Goal: Find specific page/section: Find specific page/section

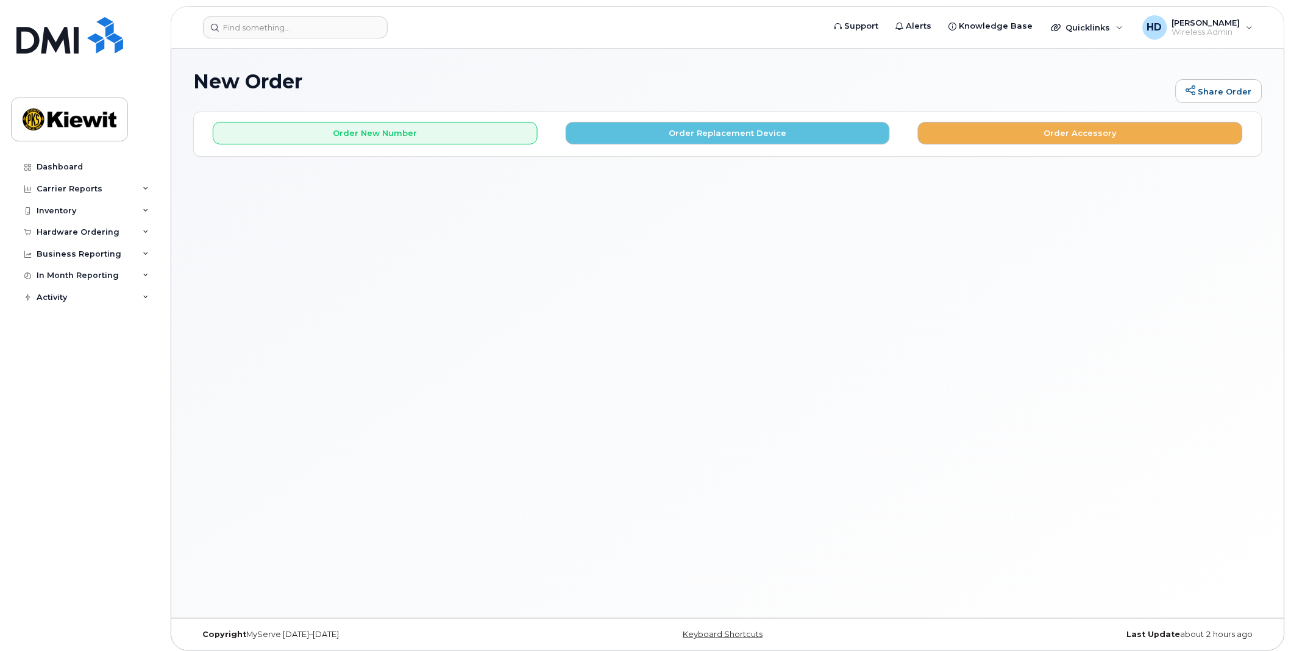
scroll to position [6, 0]
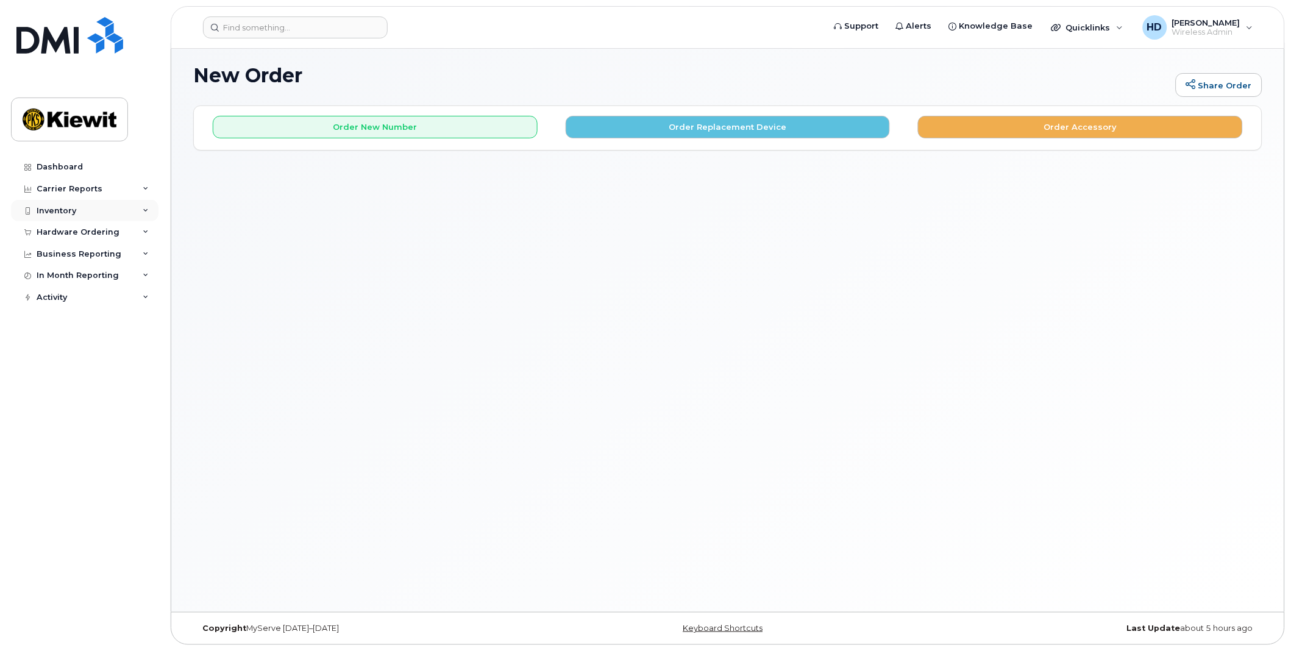
click at [71, 204] on div "Inventory" at bounding box center [84, 211] width 147 height 22
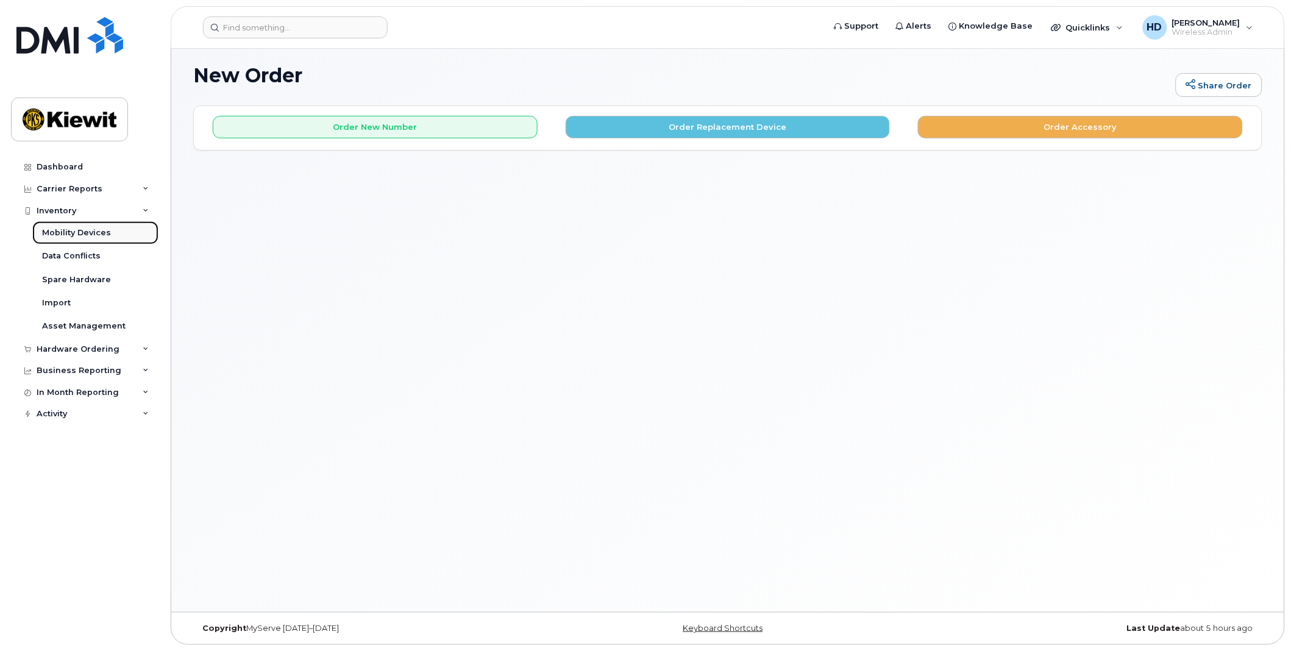
click at [83, 230] on div "Mobility Devices" at bounding box center [76, 232] width 69 height 11
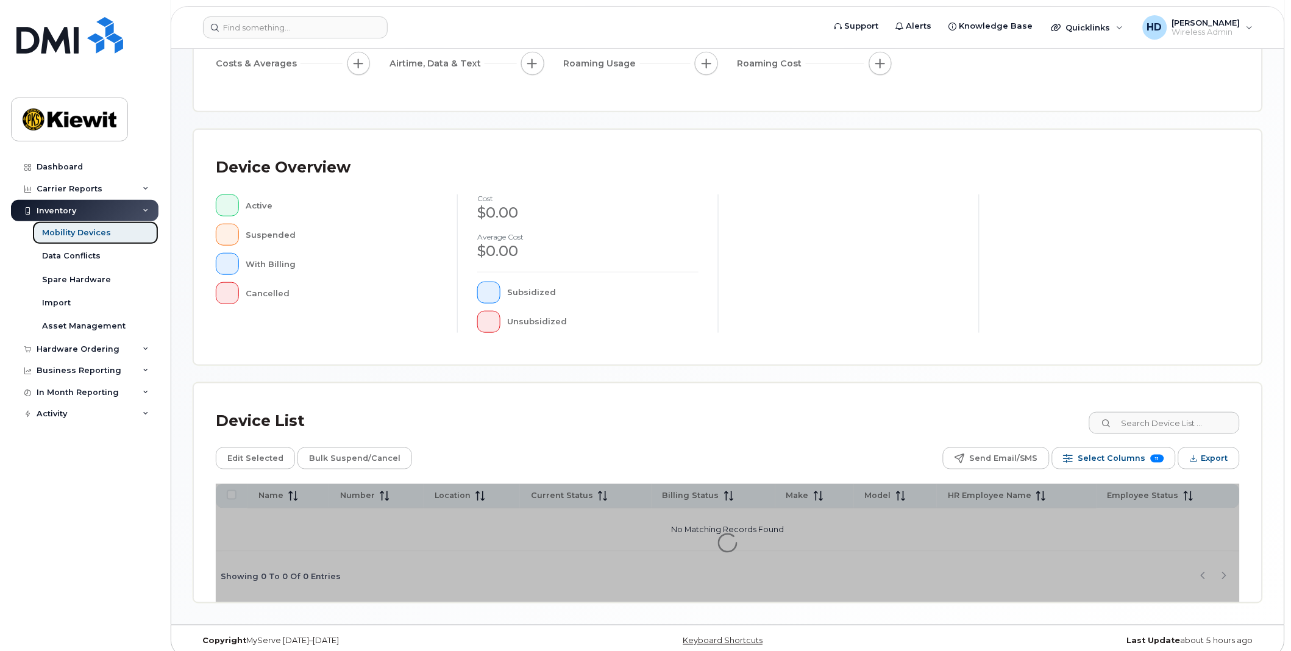
scroll to position [186, 0]
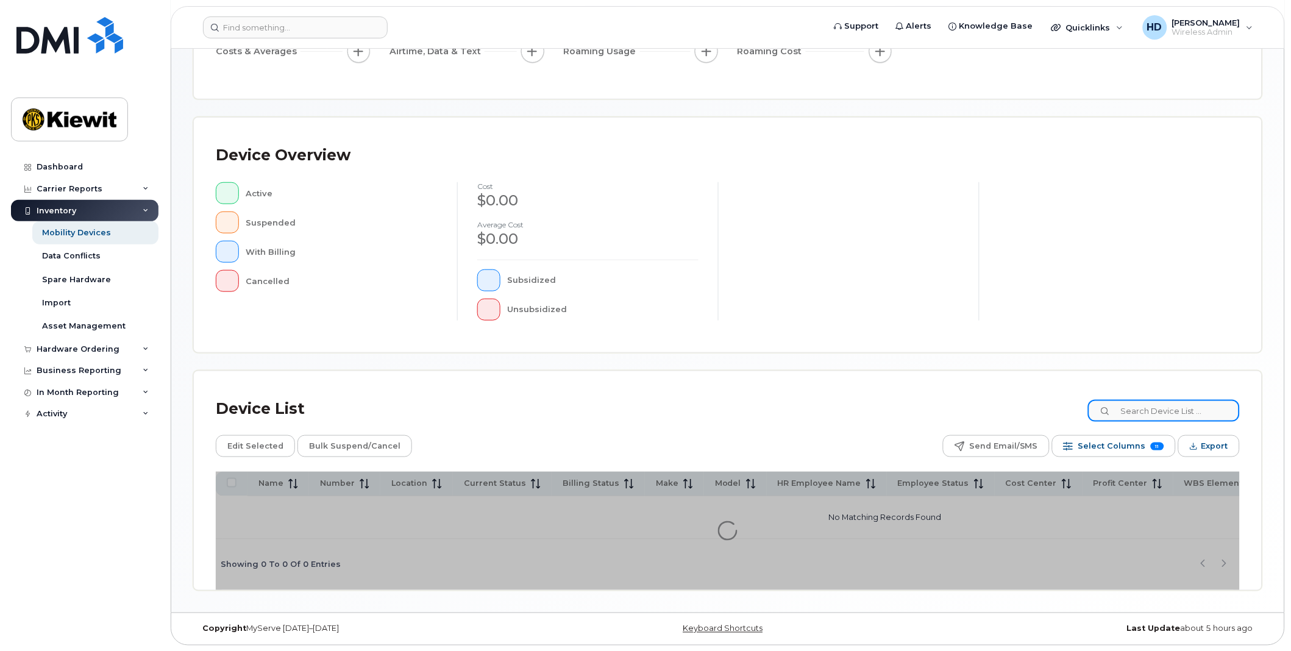
click at [1180, 417] on input at bounding box center [1164, 411] width 152 height 22
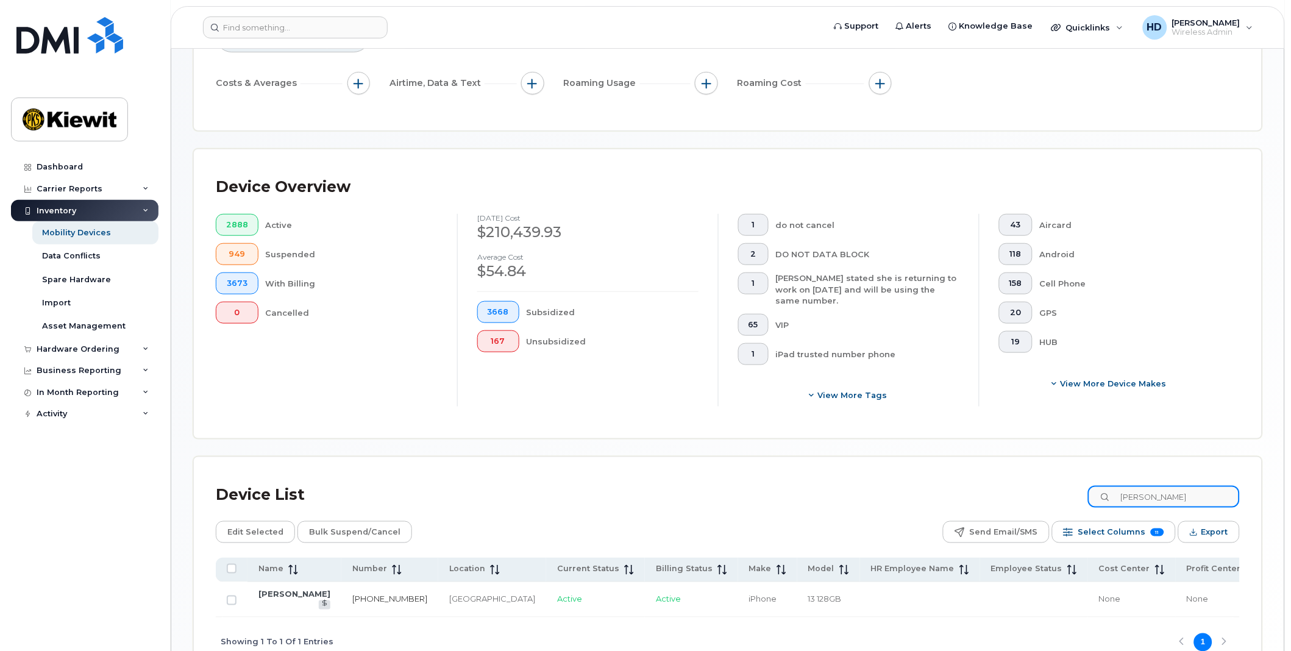
type input "claude bergero"
click at [352, 599] on link "514-607-5091" at bounding box center [389, 599] width 75 height 10
